Goal: Transaction & Acquisition: Book appointment/travel/reservation

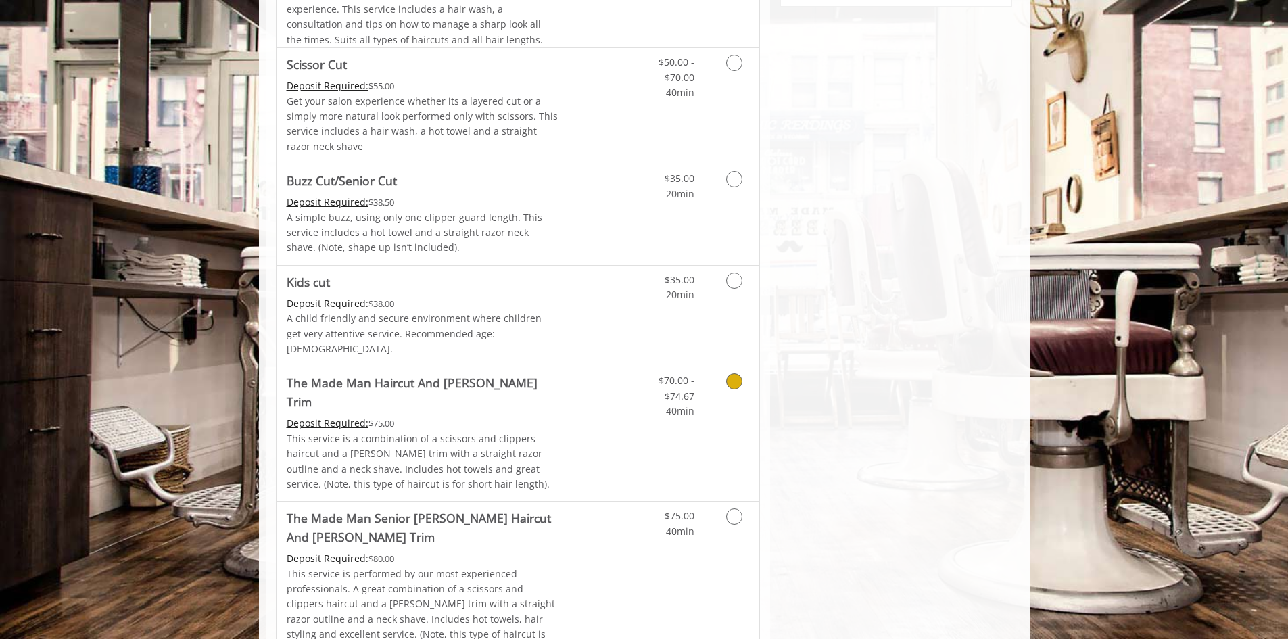
click at [665, 406] on div "$70.00 - $74.67 40min" at bounding box center [698, 434] width 121 height 135
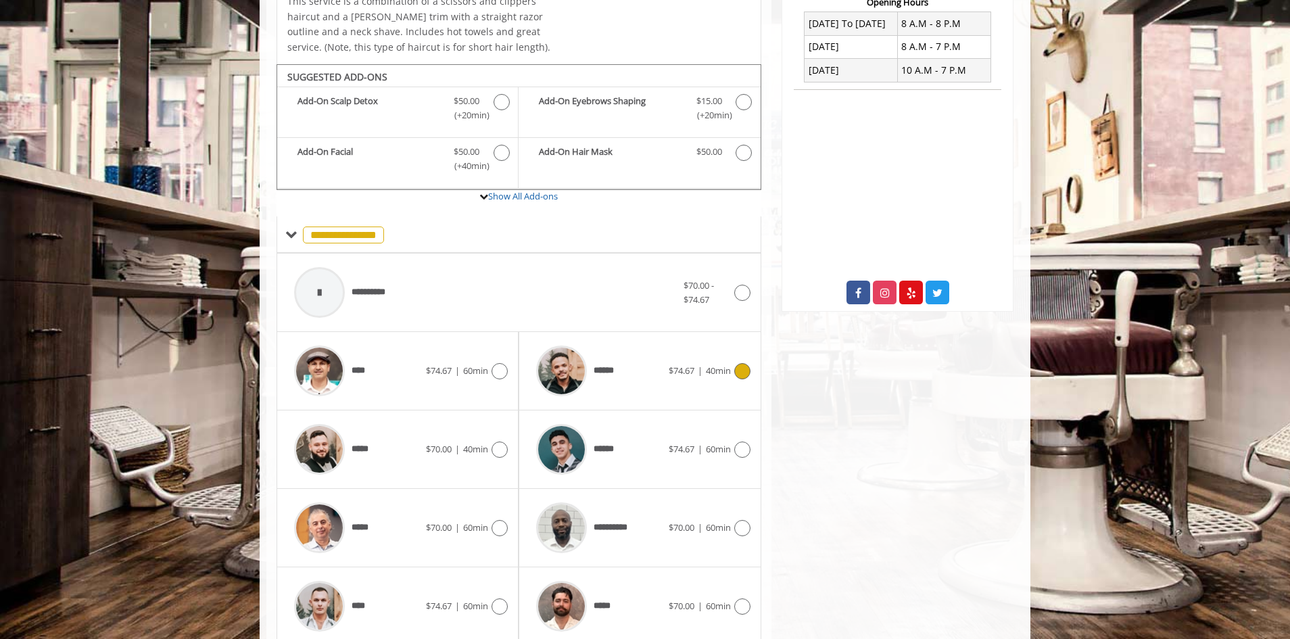
scroll to position [417, 0]
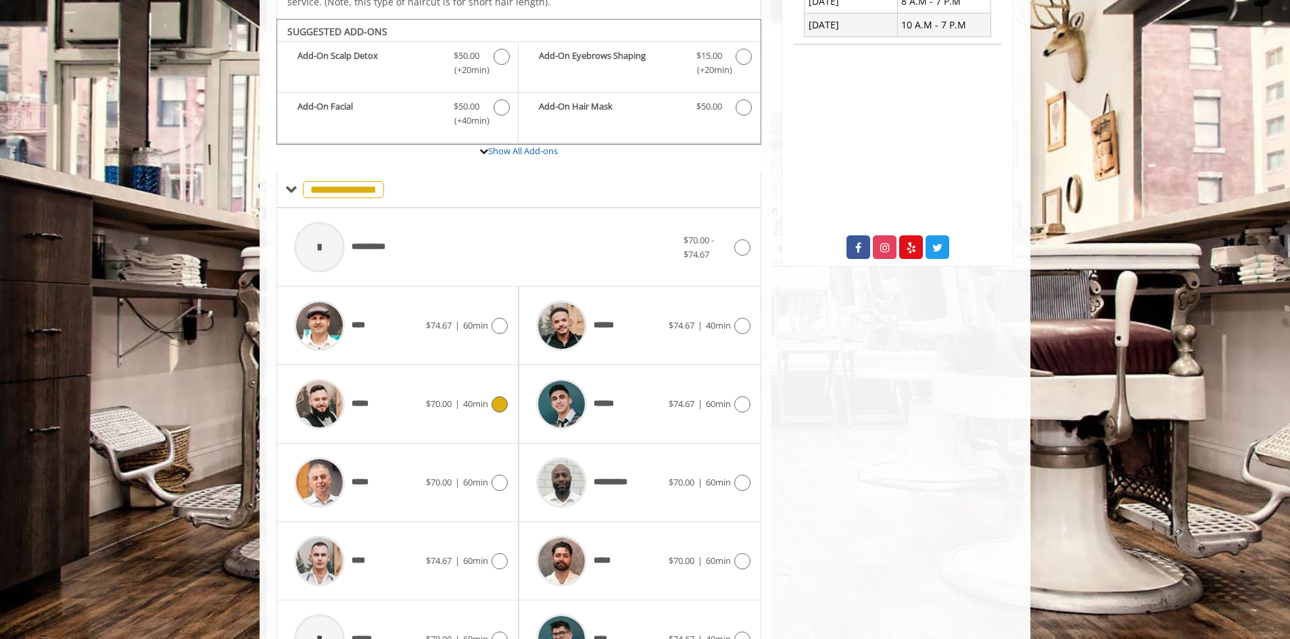
click at [394, 402] on div "*****" at bounding box center [356, 404] width 139 height 64
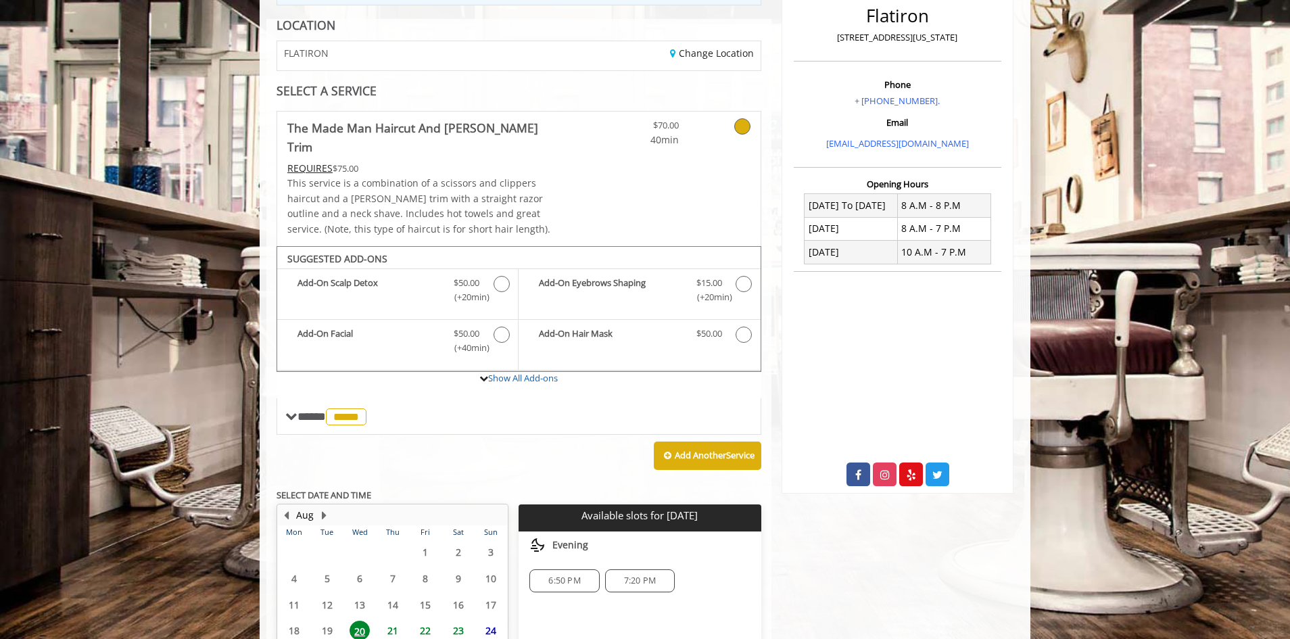
scroll to position [314, 0]
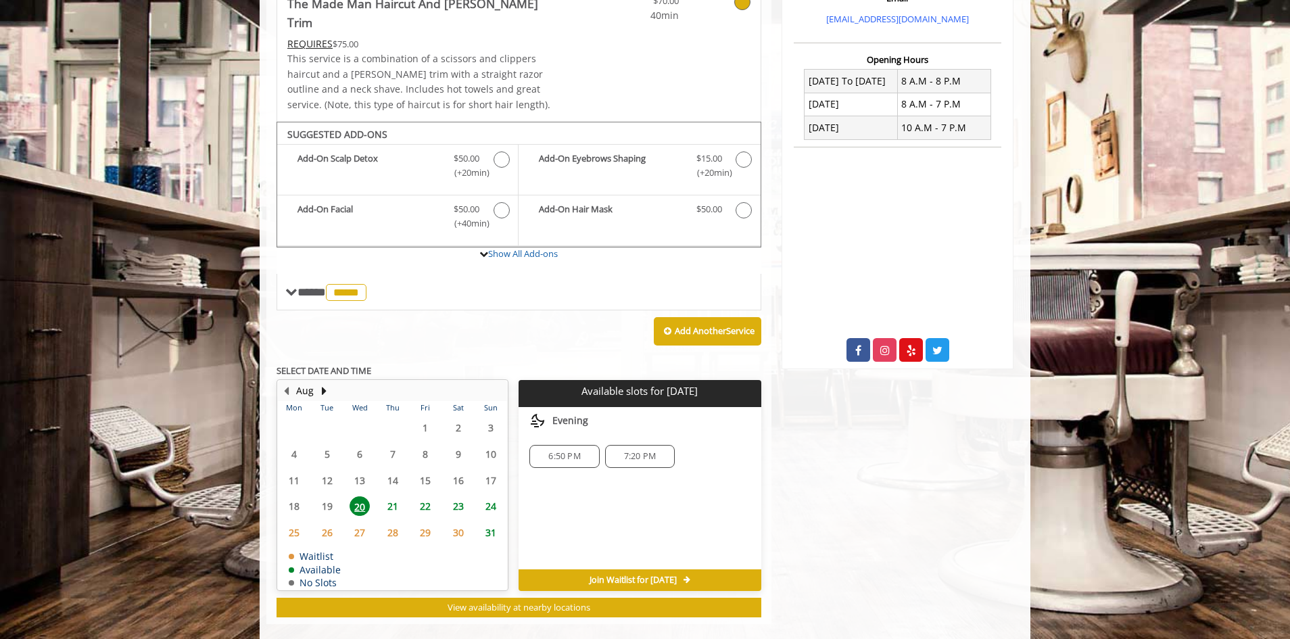
click at [423, 496] on span "22" at bounding box center [425, 506] width 20 height 20
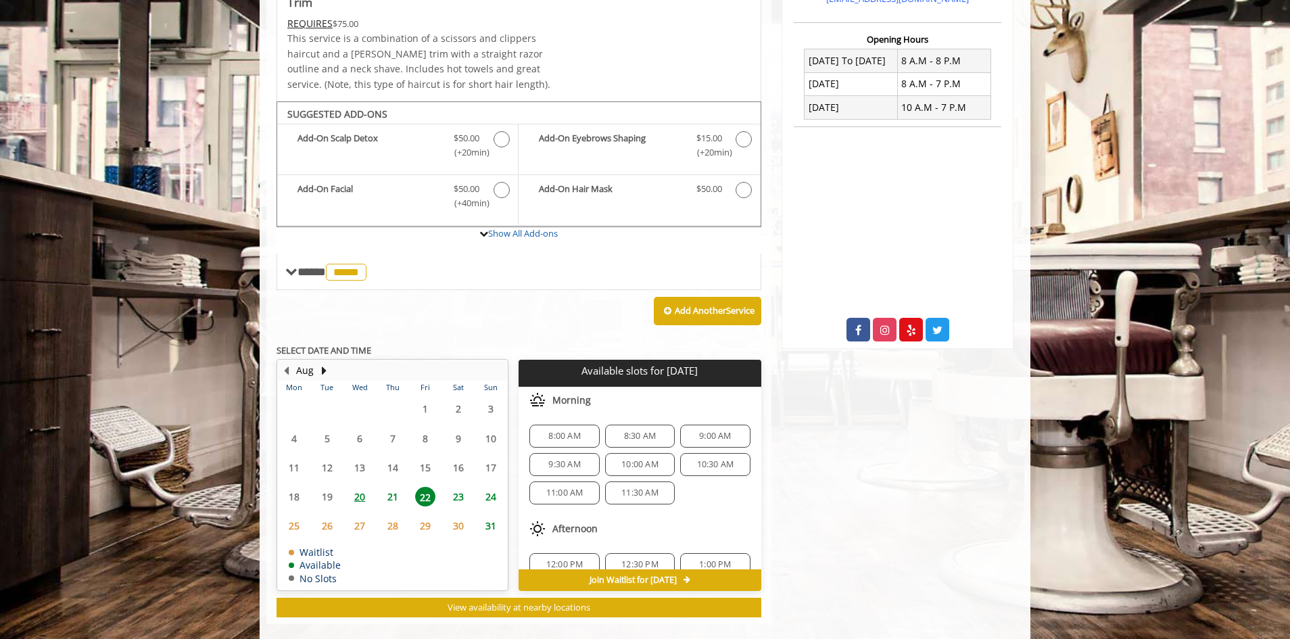
click at [574, 431] on span "8:00 AM" at bounding box center [564, 436] width 32 height 11
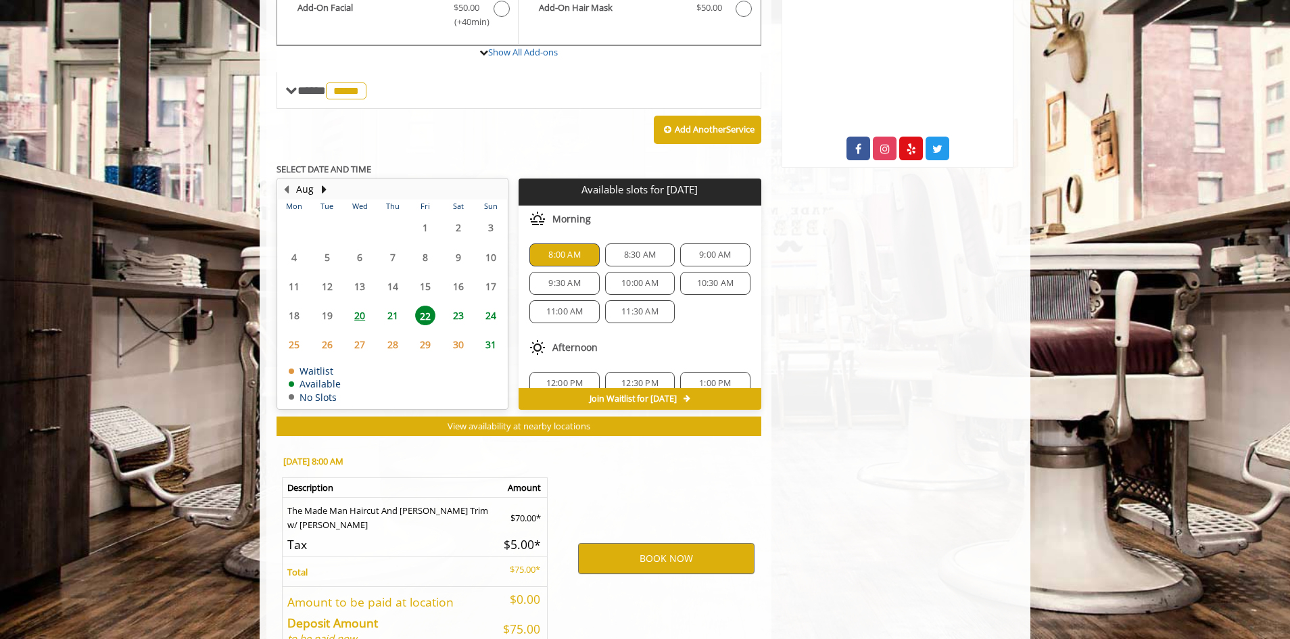
scroll to position [579, 0]
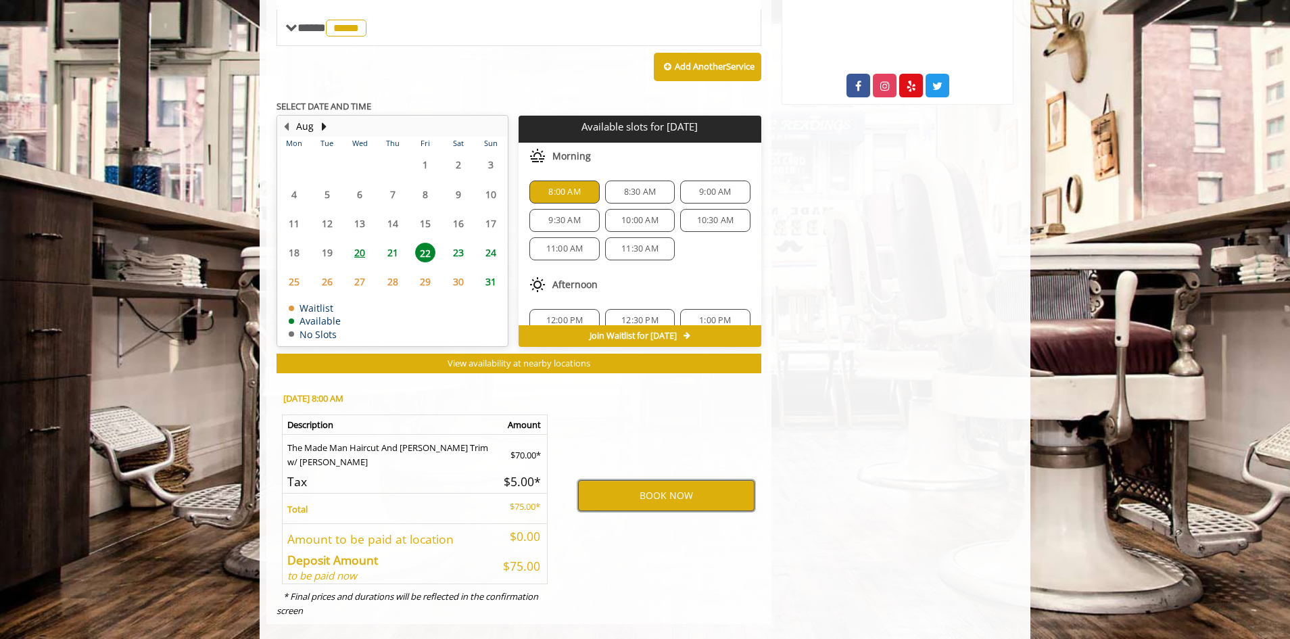
click at [637, 483] on button "BOOK NOW" at bounding box center [666, 495] width 176 height 31
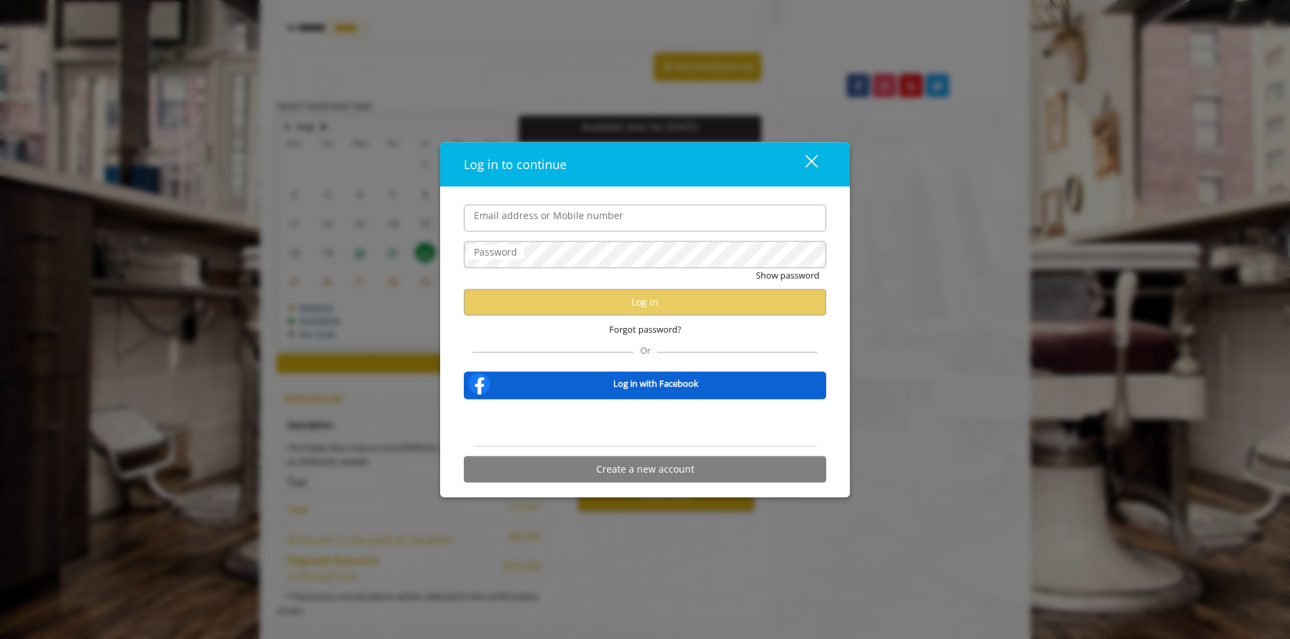
click at [571, 223] on input "Email address or Mobile number" at bounding box center [645, 217] width 362 height 27
type input "**********"
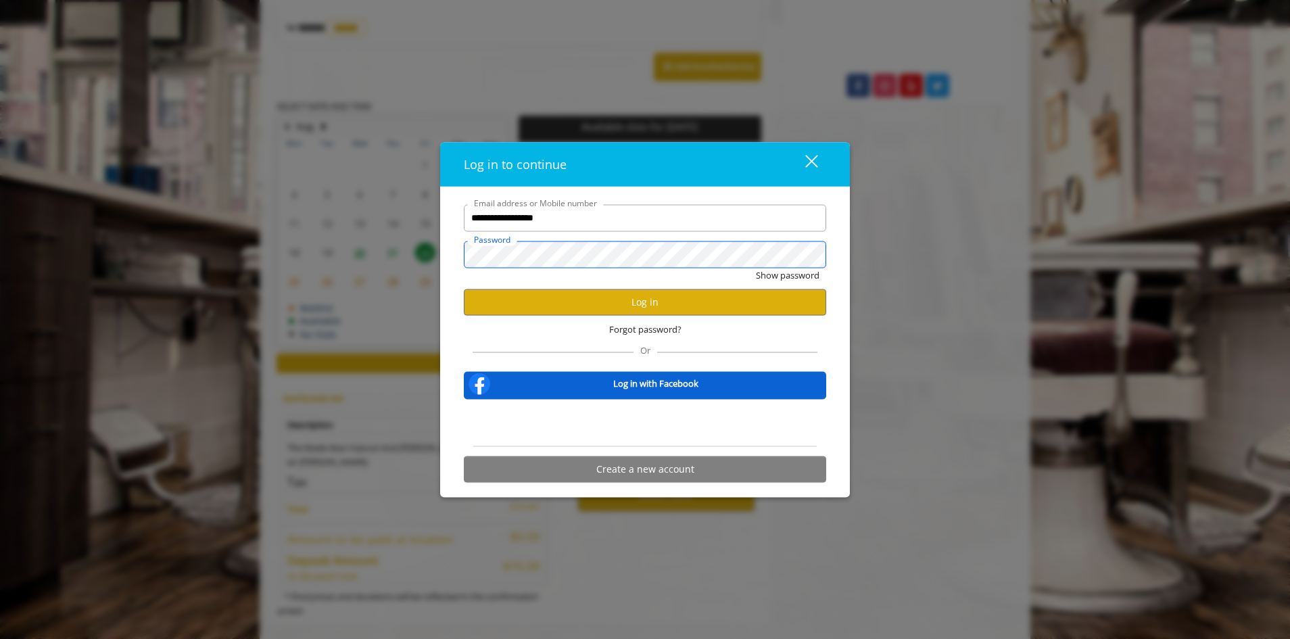
click at [756, 268] on button "Show password" at bounding box center [788, 275] width 64 height 14
click at [655, 300] on button "Log in" at bounding box center [645, 302] width 362 height 26
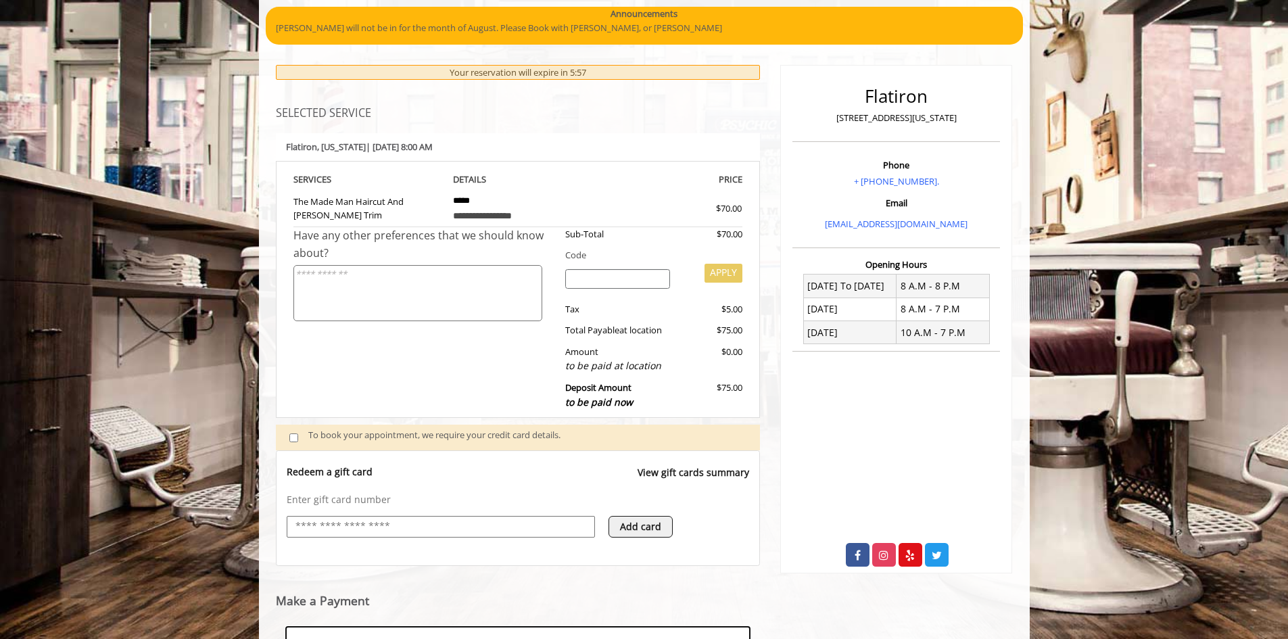
scroll to position [323, 0]
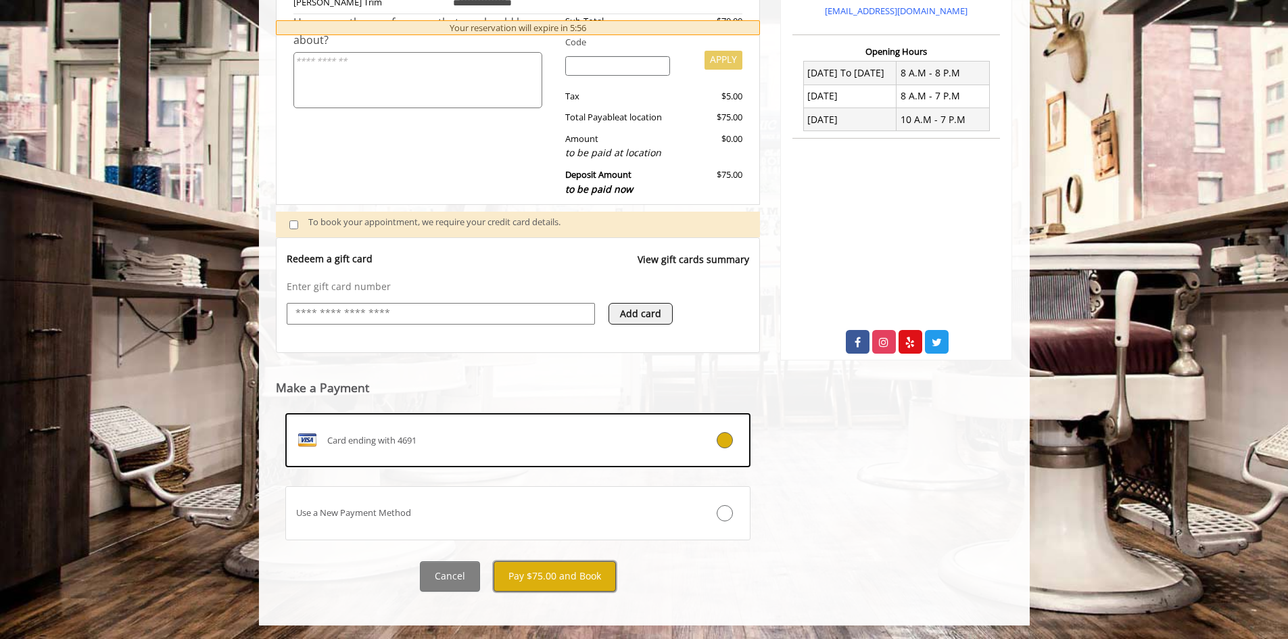
click at [573, 581] on button "Pay $75.00 and Book" at bounding box center [555, 576] width 122 height 30
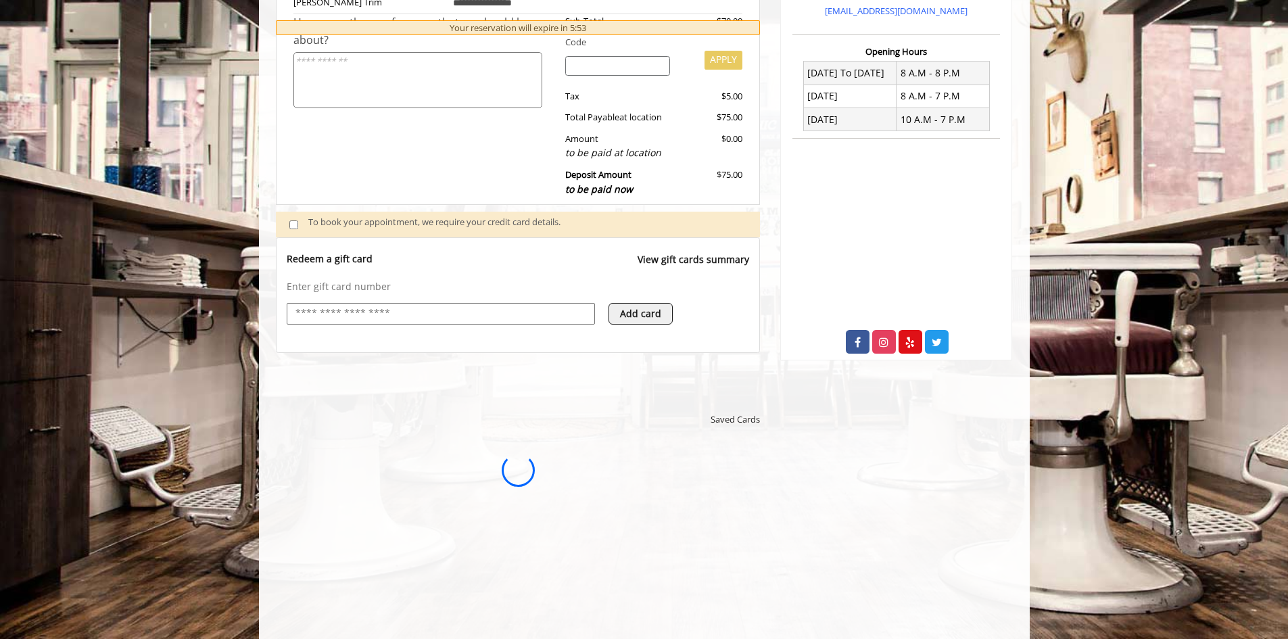
scroll to position [0, 0]
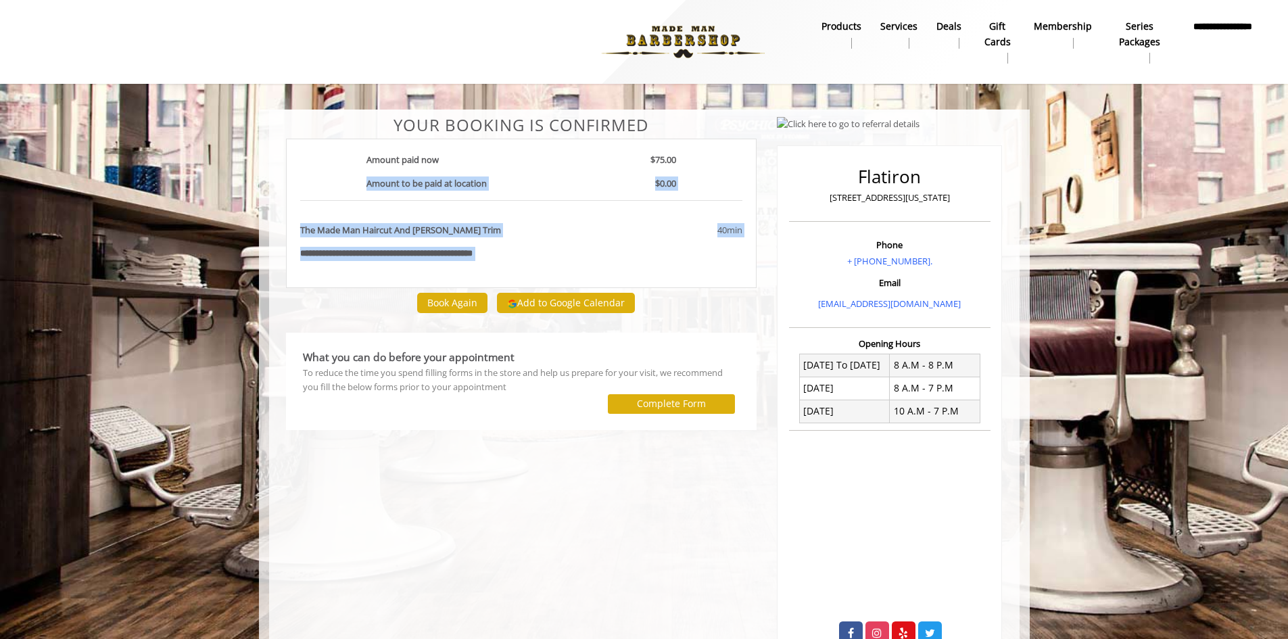
drag, startPoint x: 735, startPoint y: 331, endPoint x: 346, endPoint y: 183, distance: 416.7
click at [346, 189] on div "**********" at bounding box center [522, 384] width 492 height 536
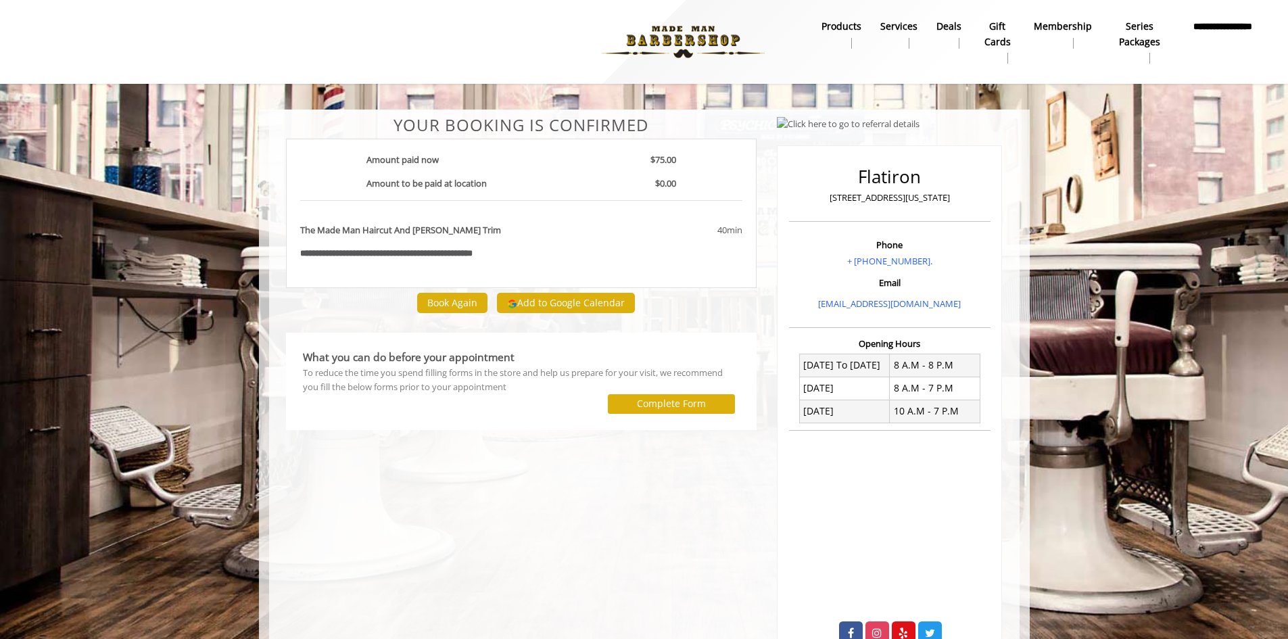
click at [358, 152] on div "**********" at bounding box center [521, 213] width 471 height 149
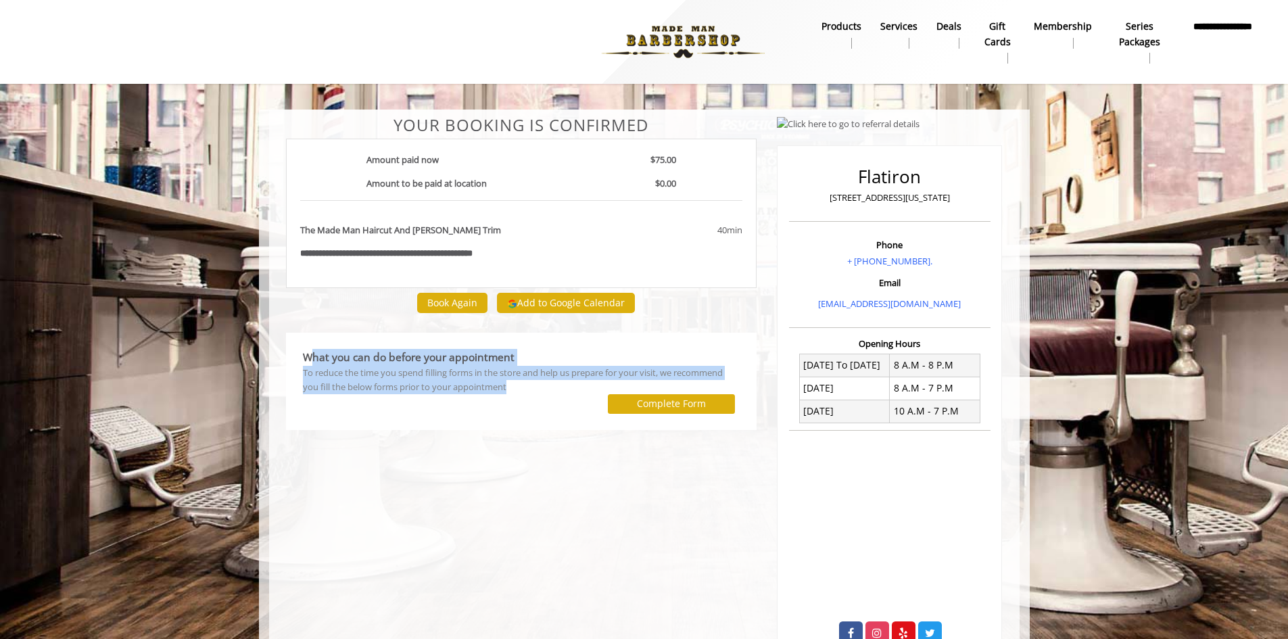
drag, startPoint x: 515, startPoint y: 395, endPoint x: 289, endPoint y: 350, distance: 230.9
click at [289, 350] on div "What you can do before your appointment To reduce the time you spend filling fo…" at bounding box center [521, 381] width 471 height 97
click at [530, 394] on div at bounding box center [445, 404] width 305 height 20
